Goal: Navigation & Orientation: Find specific page/section

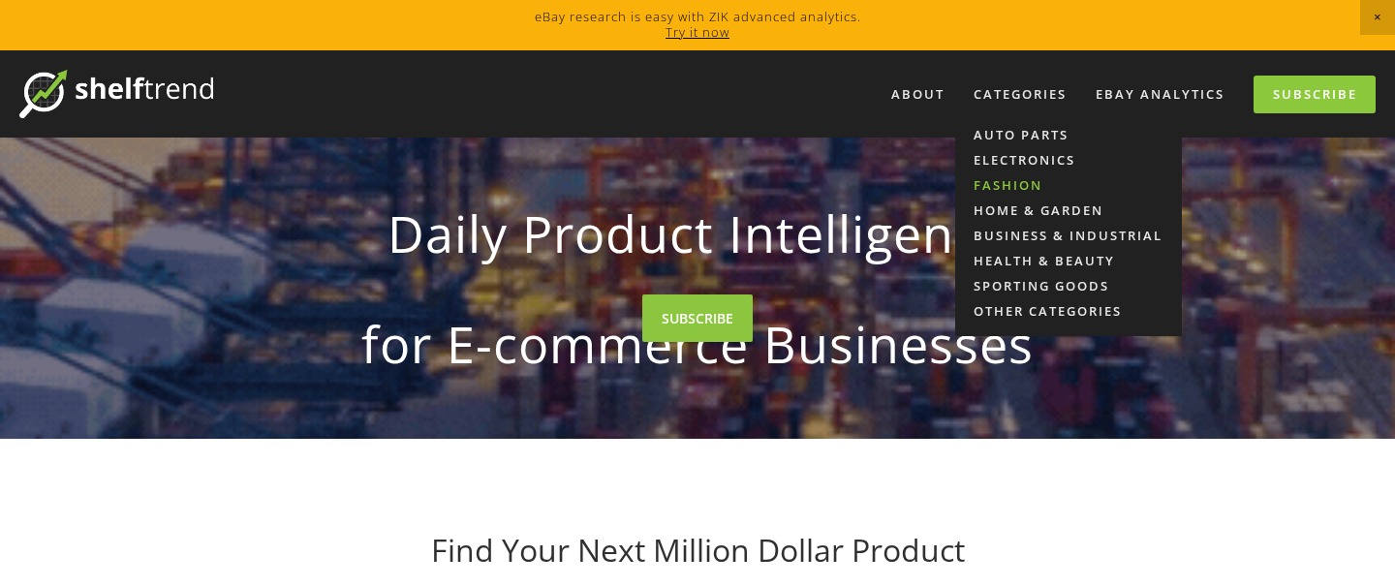
click at [1011, 179] on link "Fashion" at bounding box center [1068, 184] width 227 height 25
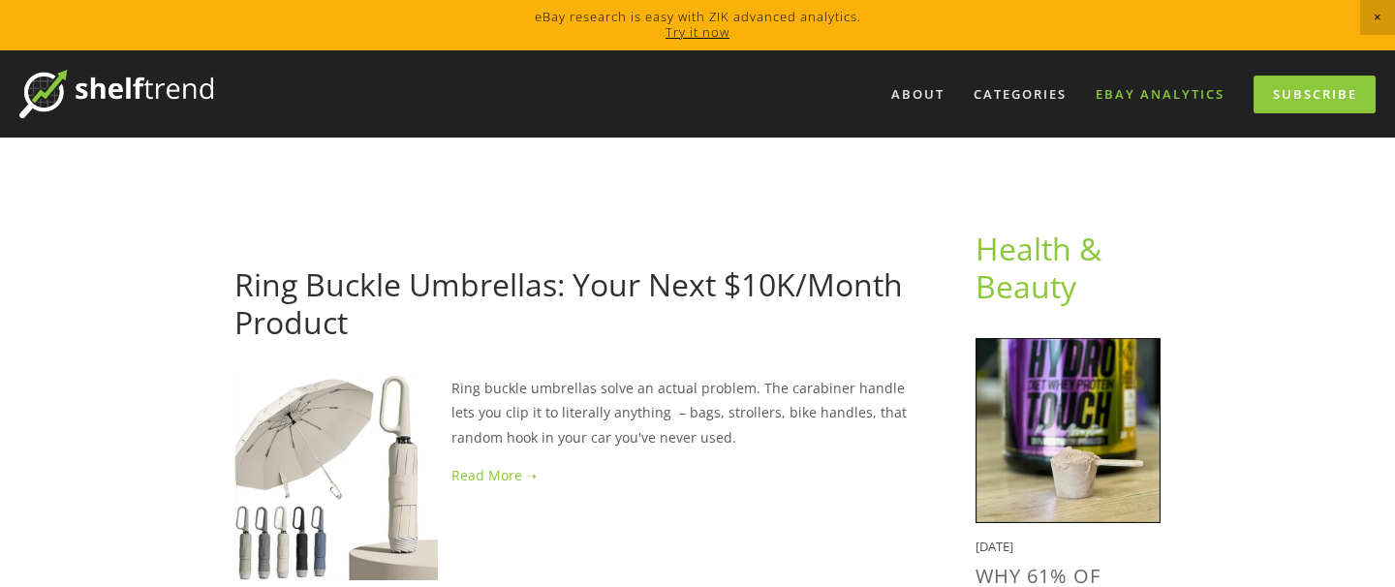
click at [1143, 98] on link "eBay Analytics" at bounding box center [1160, 94] width 154 height 32
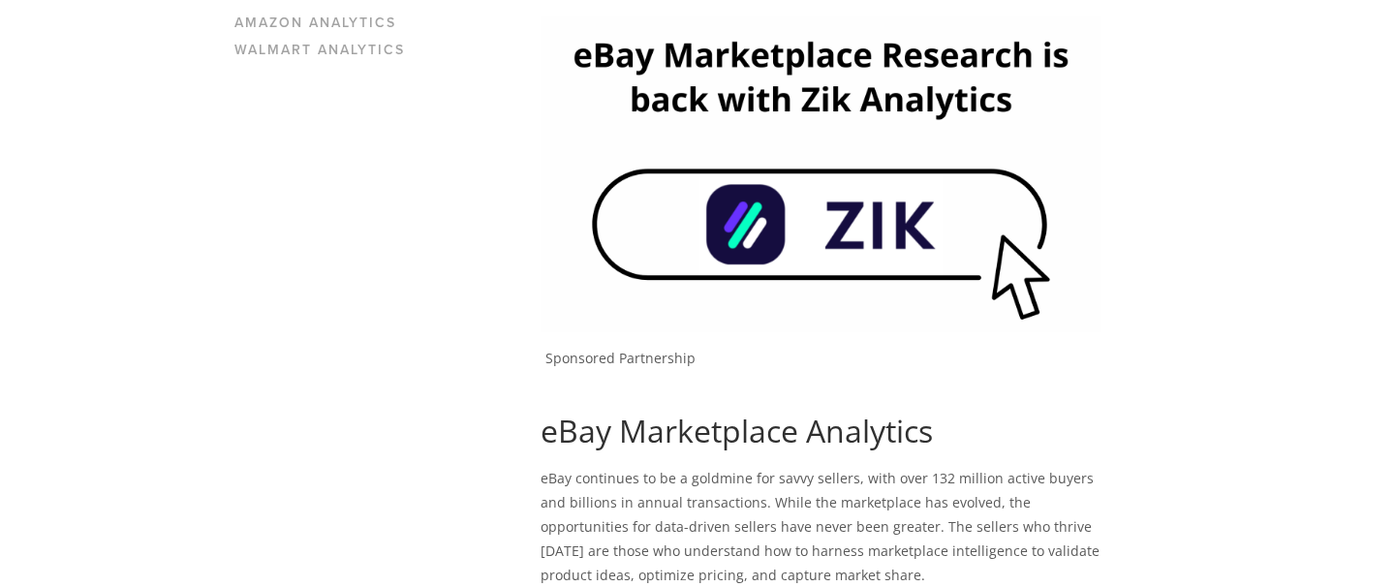
scroll to position [387, 0]
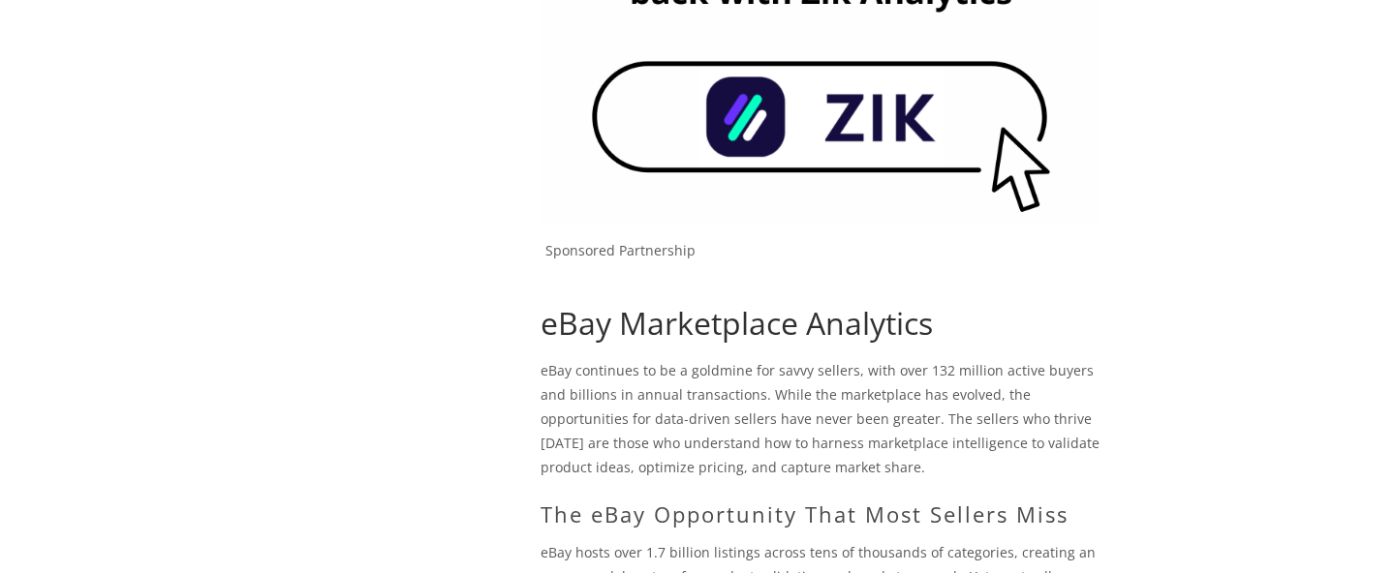
click at [877, 128] on div "Get Free Product Insights Discover Top Selling Products SUBSCRIBE" at bounding box center [697, 287] width 601 height 369
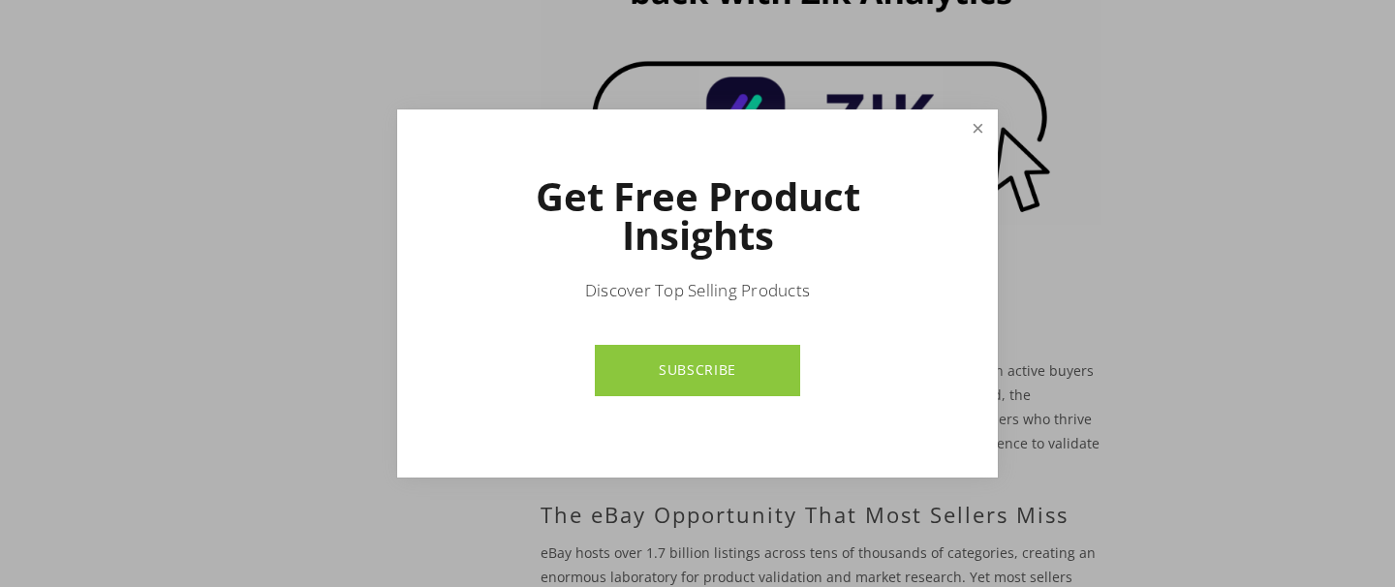
click at [975, 133] on link "Close" at bounding box center [978, 129] width 34 height 34
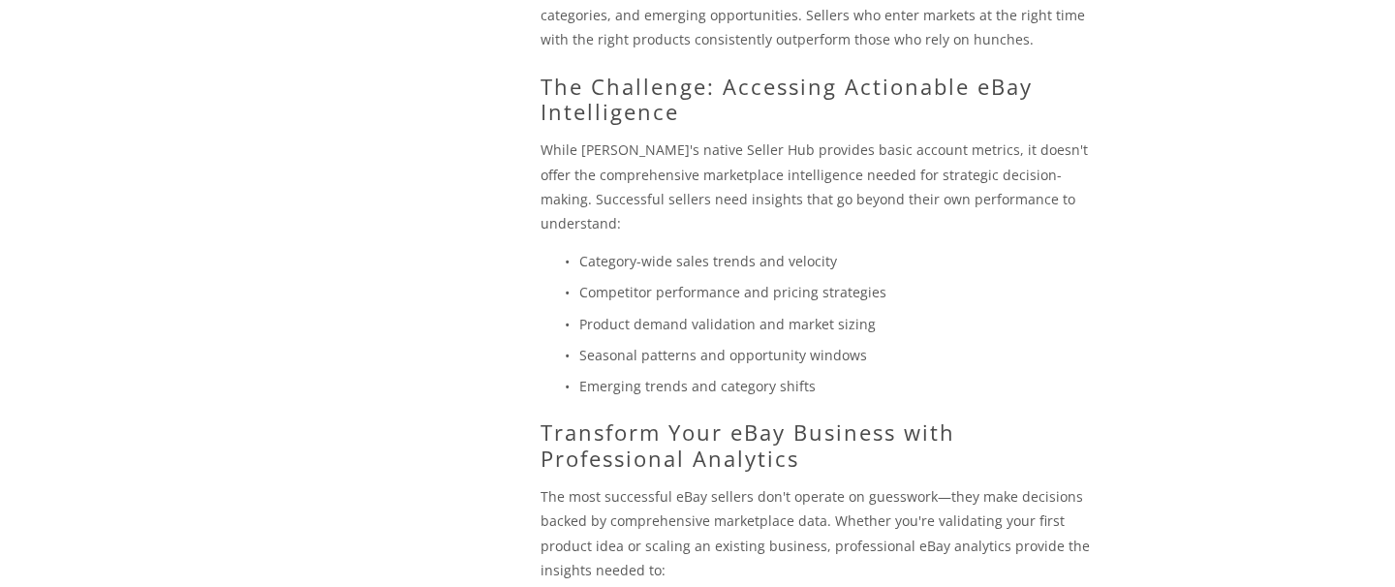
scroll to position [1547, 0]
